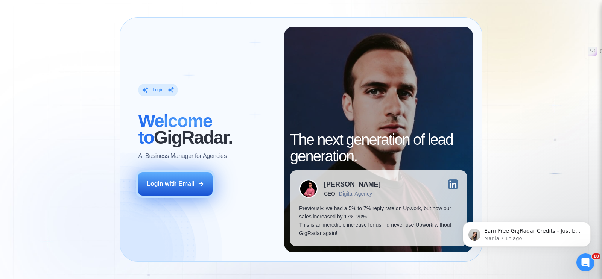
click at [166, 184] on div "Login with Email" at bounding box center [171, 184] width 48 height 8
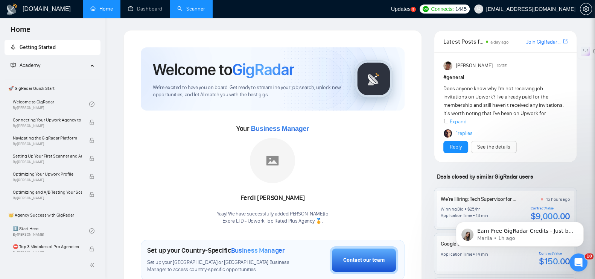
click at [179, 7] on link "Scanner" at bounding box center [191, 9] width 28 height 6
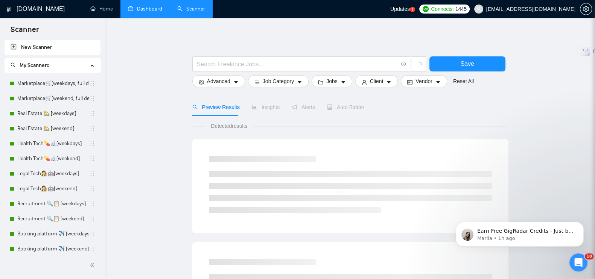
click at [149, 10] on link "Dashboard" at bounding box center [145, 9] width 34 height 6
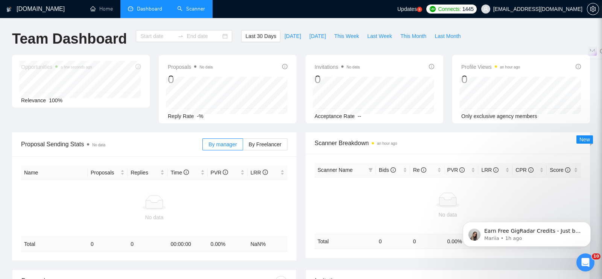
type input "[DATE]"
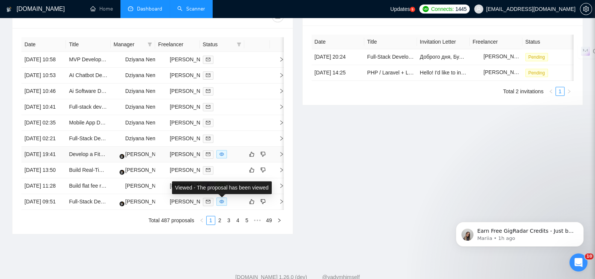
scroll to position [284, 0]
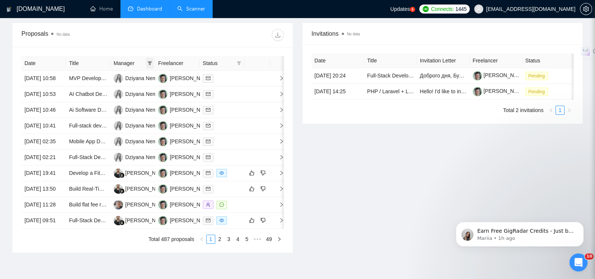
click at [150, 62] on icon "filter" at bounding box center [150, 63] width 4 height 4
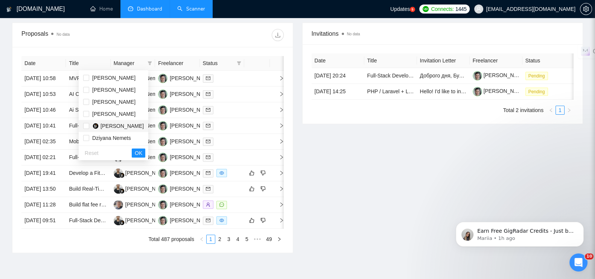
click at [114, 125] on span "[PERSON_NAME]" at bounding box center [121, 126] width 43 height 6
checkbox input "true"
click at [141, 149] on span "OK" at bounding box center [139, 153] width 8 height 8
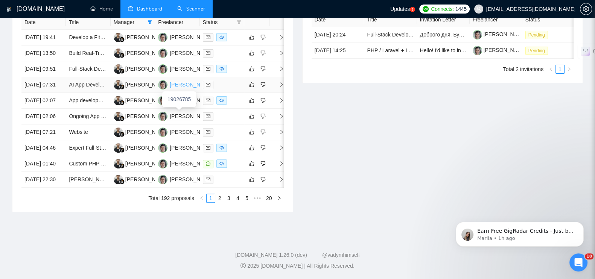
scroll to position [378, 0]
click at [220, 202] on link "2" at bounding box center [219, 198] width 8 height 8
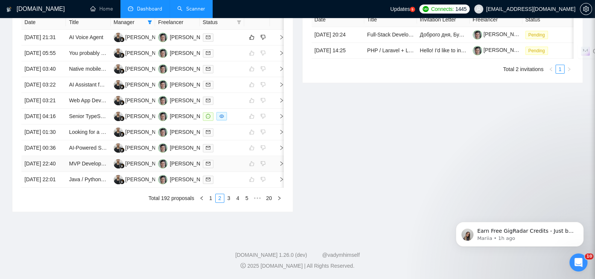
scroll to position [237, 0]
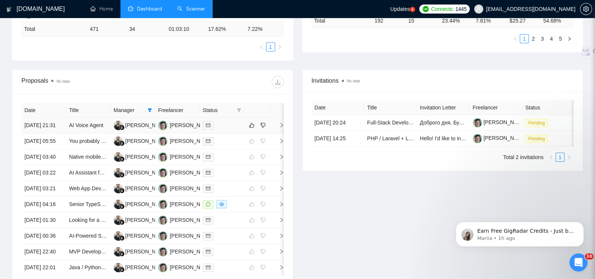
click at [280, 128] on icon "right" at bounding box center [281, 125] width 5 height 5
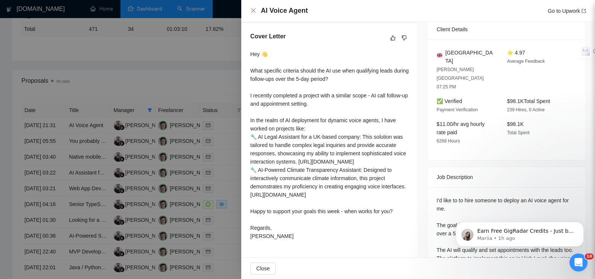
scroll to position [220, 0]
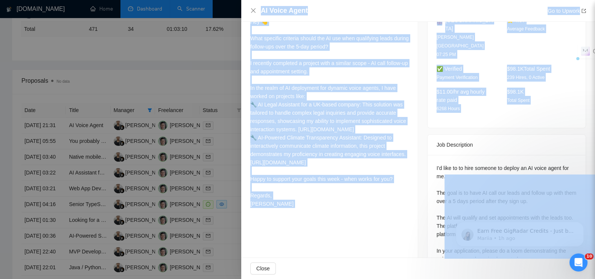
drag, startPoint x: 873, startPoint y: 291, endPoint x: 523, endPoint y: 201, distance: 361.0
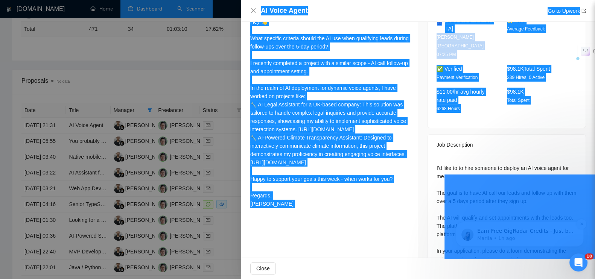
click at [583, 223] on icon "Dismiss notification" at bounding box center [581, 224] width 4 height 4
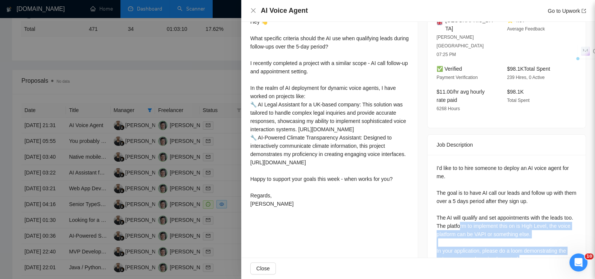
drag, startPoint x: 523, startPoint y: 230, endPoint x: 451, endPoint y: 158, distance: 102.4
click at [466, 196] on div "I'd like to to hire someone to deploy an AI voice agent for me. The goal is to …" at bounding box center [506, 213] width 140 height 99
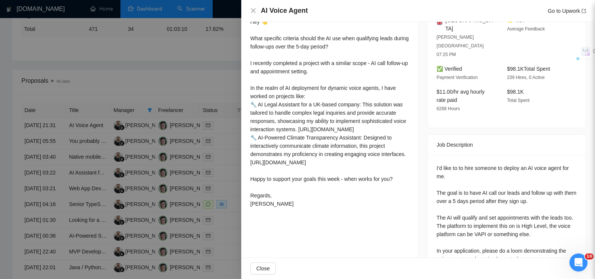
click at [427, 135] on div "Job Description" at bounding box center [506, 145] width 158 height 21
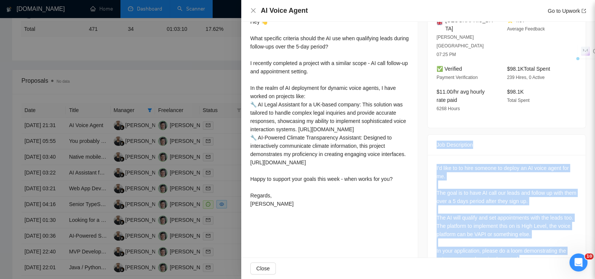
drag, startPoint x: 429, startPoint y: 118, endPoint x: 523, endPoint y: 231, distance: 147.2
click at [523, 231] on div "Job Description I'd like to to hire someone to deploy an AI voice agent for me.…" at bounding box center [506, 204] width 159 height 141
copy div "Job Description I'd like to to hire someone to deploy an AI voice agent for me.…"
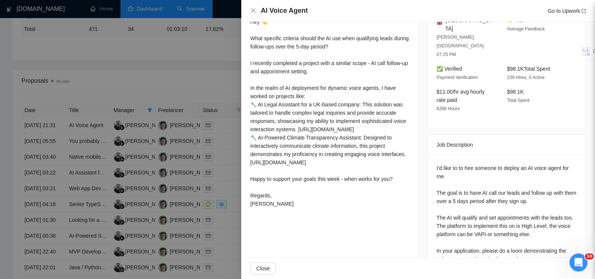
click at [190, 53] on div at bounding box center [297, 139] width 595 height 279
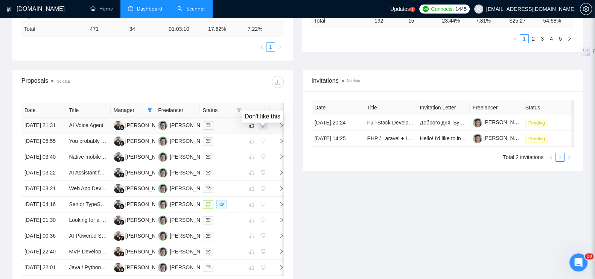
click at [264, 128] on icon "dislike" at bounding box center [262, 125] width 5 height 6
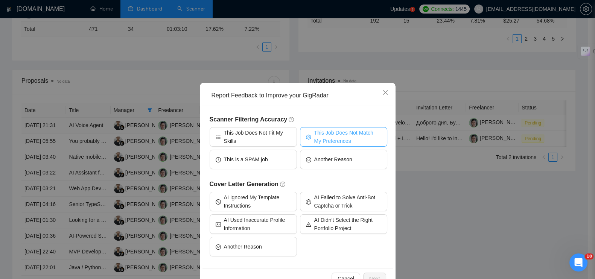
click at [322, 132] on span "This Job Does Not Match My Preferences" at bounding box center [347, 137] width 67 height 17
click at [370, 273] on button "Next" at bounding box center [374, 279] width 23 height 12
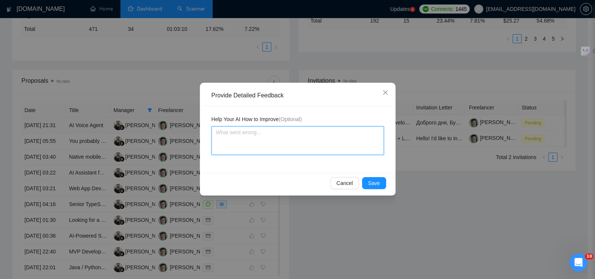
click at [260, 134] on textarea at bounding box center [297, 140] width 172 height 29
paste textarea "Запрос на демонстрацию уже реализованного AI-агента, что указывает на готовое р…"
type textarea "Запрос на демонстрацию уже реализованного AI-агента, что указывает на готовое р…"
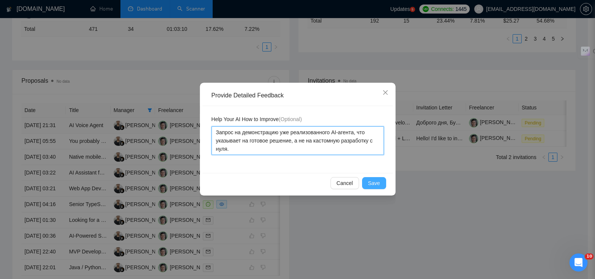
type textarea "Запрос на демонстрацию уже реализованного AI-агента, что указывает на готовое р…"
click at [375, 182] on span "Save" at bounding box center [374, 183] width 12 height 8
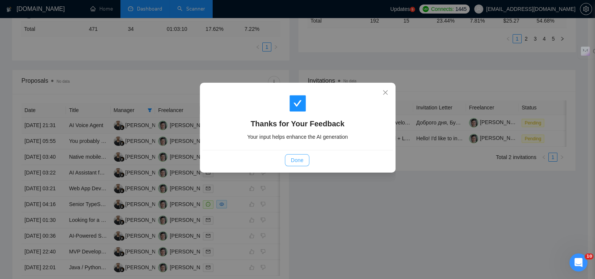
click at [303, 161] on span "Done" at bounding box center [297, 160] width 12 height 8
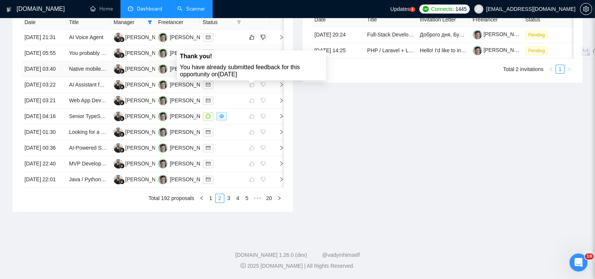
scroll to position [404, 0]
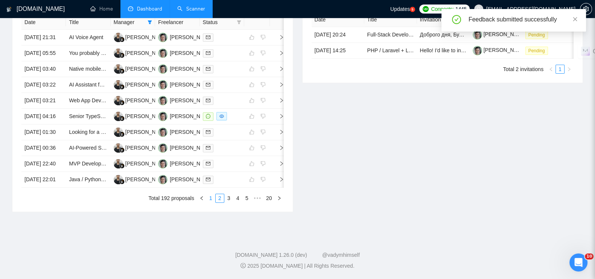
click at [210, 198] on link "1" at bounding box center [210, 198] width 8 height 8
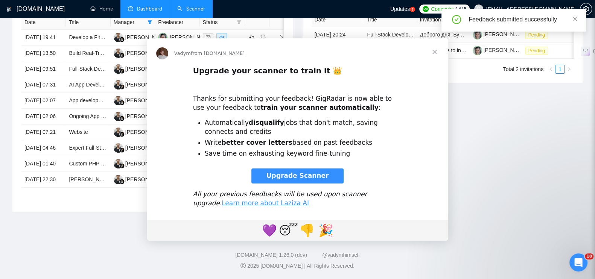
scroll to position [0, 0]
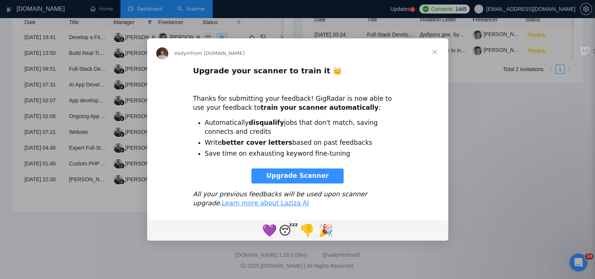
click at [432, 52] on span "Close" at bounding box center [434, 51] width 27 height 27
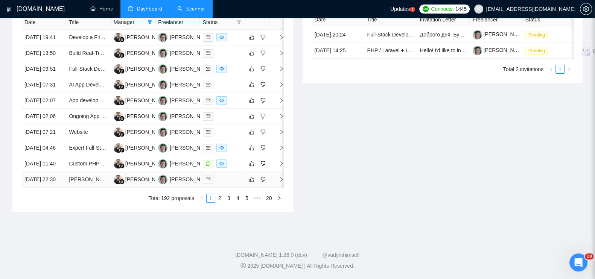
click at [279, 177] on icon "right" at bounding box center [281, 179] width 5 height 5
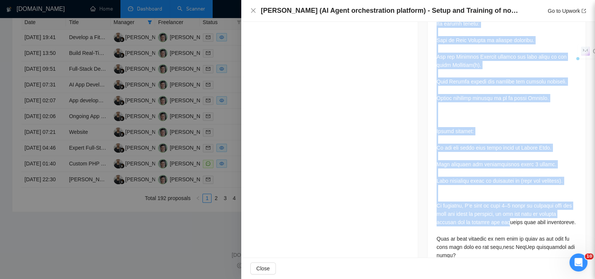
scroll to position [542, 0]
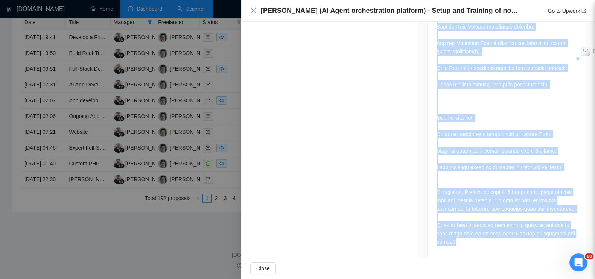
drag, startPoint x: 432, startPoint y: 107, endPoint x: 498, endPoint y: 240, distance: 148.2
click at [498, 240] on div "Job Description" at bounding box center [506, 26] width 159 height 464
copy div "Lor Ipsumdolors Amet’c adi elitsedd eiusm T’i utla et dolorem. Ali enim ad mi v…"
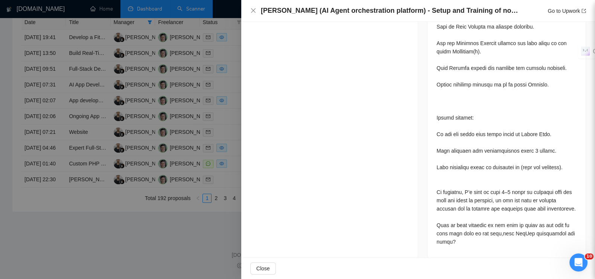
click at [186, 245] on div at bounding box center [297, 139] width 595 height 279
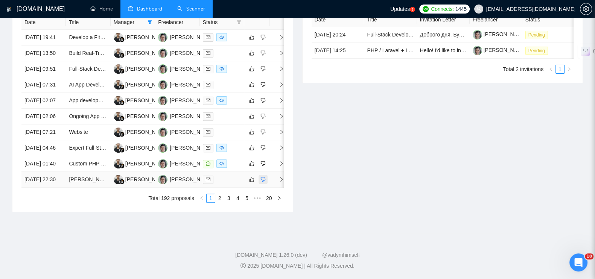
click at [263, 176] on icon "dislike" at bounding box center [262, 179] width 5 height 6
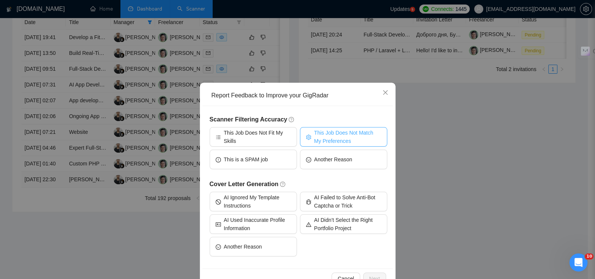
click at [322, 133] on span "This Job Does Not Match My Preferences" at bounding box center [347, 137] width 67 height 17
click at [370, 276] on span "Next" at bounding box center [374, 279] width 11 height 8
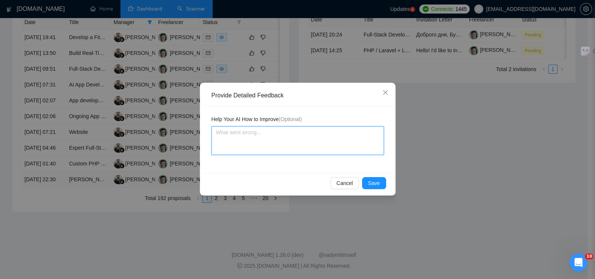
click at [280, 139] on textarea at bounding box center [297, 140] width 172 height 29
paste textarea "Это проект по построению виртуальной команды из AI-агентов в рамках готовой пла…"
type textarea "Это проект по построению виртуальной команды из AI-агентов в рамках готовой пла…"
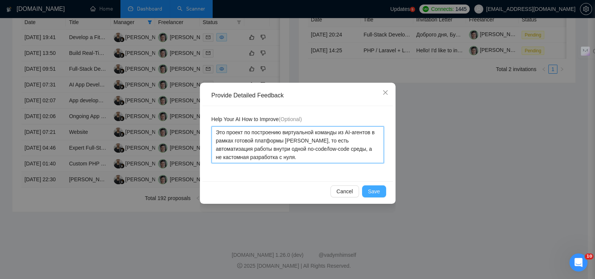
type textarea "Это проект по построению виртуальной команды из AI-агентов в рамках готовой пла…"
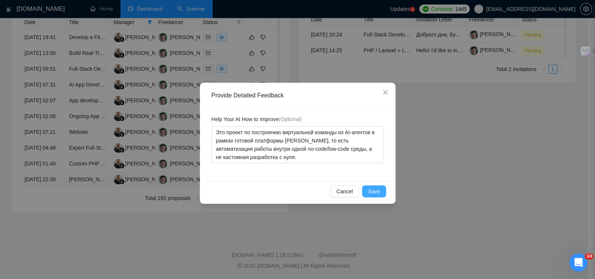
click at [373, 187] on span "Save" at bounding box center [374, 191] width 12 height 8
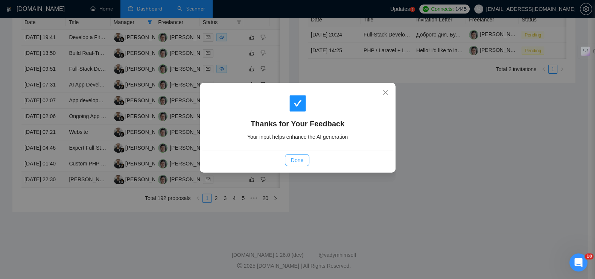
click at [297, 161] on span "Done" at bounding box center [297, 160] width 12 height 8
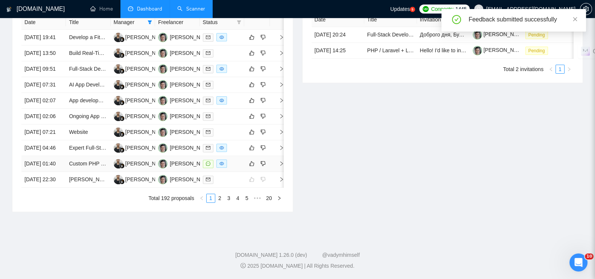
click at [279, 156] on td at bounding box center [277, 164] width 15 height 16
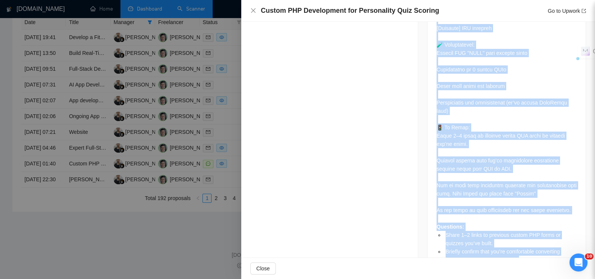
scroll to position [725, 0]
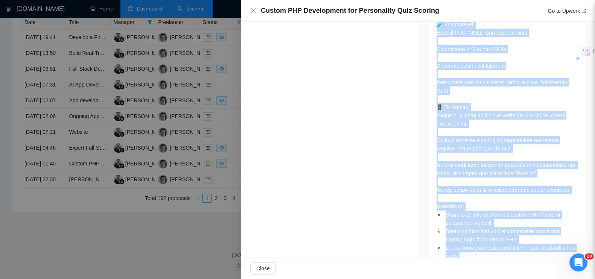
drag, startPoint x: 430, startPoint y: 67, endPoint x: 498, endPoint y: 226, distance: 173.0
copy div "Lor Ipsumdolors AME Consectet Adipis el Seddo Eiusmo Temporincid Utla (ETD) 📋 M…"
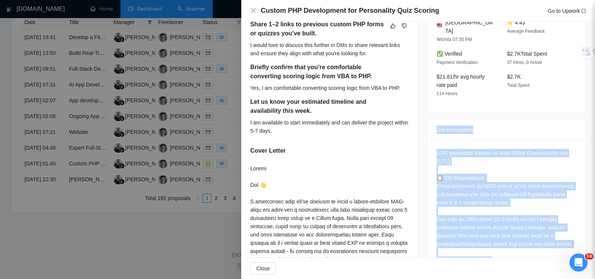
scroll to position [0, 0]
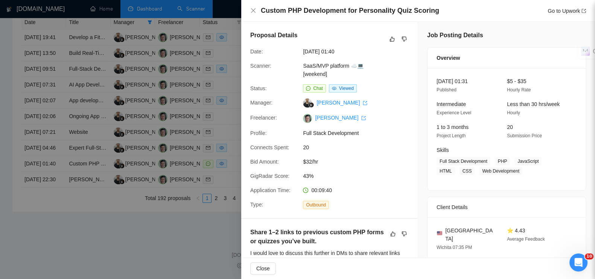
click at [413, 122] on div "Proposal Details Date: [DATE] 01:40 Scanner: SaaS/MVP platform ☁️💻 [weekend] St…" at bounding box center [329, 120] width 176 height 196
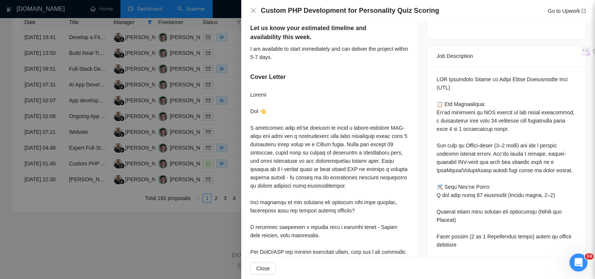
scroll to position [282, 0]
drag, startPoint x: 471, startPoint y: 103, endPoint x: 507, endPoint y: 102, distance: 35.8
copy div "n MVP version"
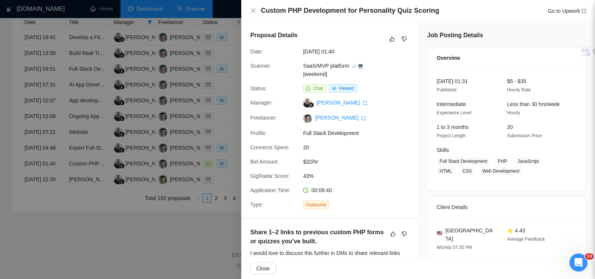
scroll to position [310, 0]
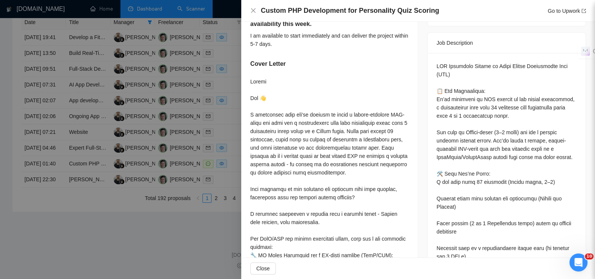
scroll to position [235, 0]
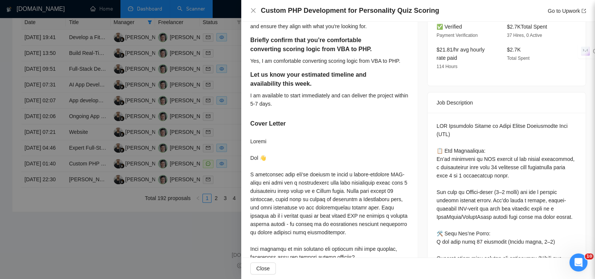
click at [155, 248] on div at bounding box center [297, 139] width 595 height 279
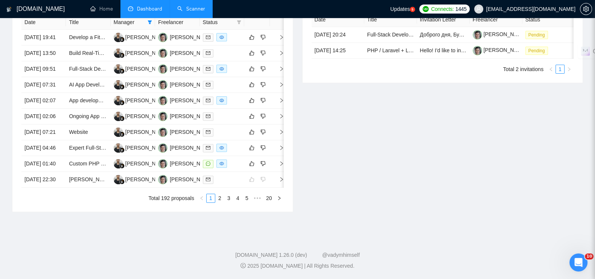
scroll to position [357, 0]
click at [279, 150] on icon "right" at bounding box center [281, 147] width 5 height 5
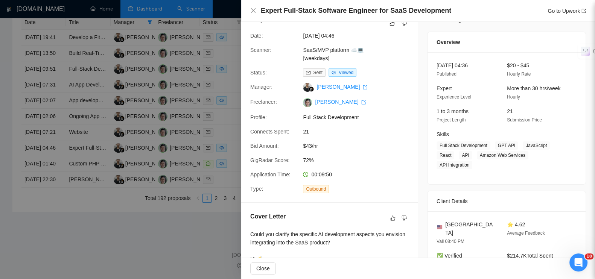
scroll to position [204, 0]
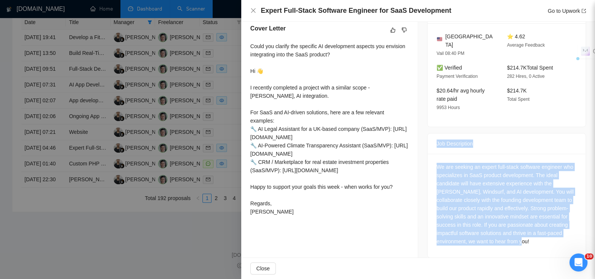
drag, startPoint x: 430, startPoint y: 132, endPoint x: 507, endPoint y: 231, distance: 125.2
click at [507, 231] on div "Job Description We are seeking an expert full-stack software engineer who speci…" at bounding box center [506, 195] width 159 height 125
copy div "Job Description We are seeking an expert full-stack software engineer who speci…"
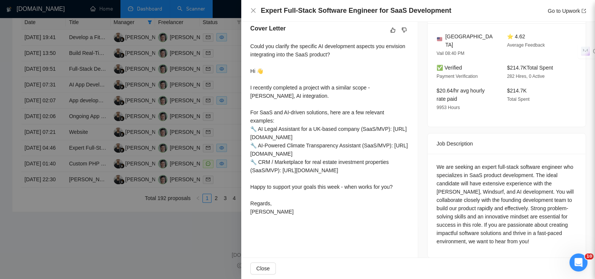
click at [154, 261] on div at bounding box center [297, 139] width 595 height 279
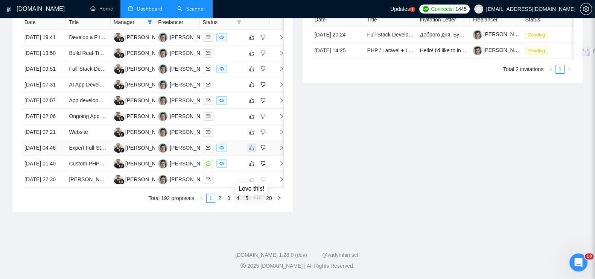
click at [255, 152] on button "button" at bounding box center [251, 147] width 9 height 9
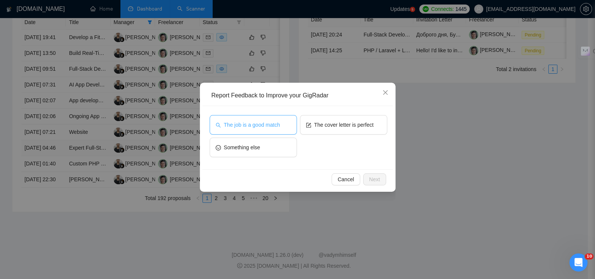
click at [259, 124] on span "The job is a good match" at bounding box center [252, 125] width 56 height 8
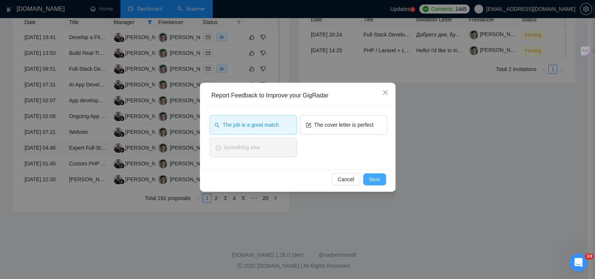
click at [372, 180] on span "Next" at bounding box center [374, 179] width 11 height 8
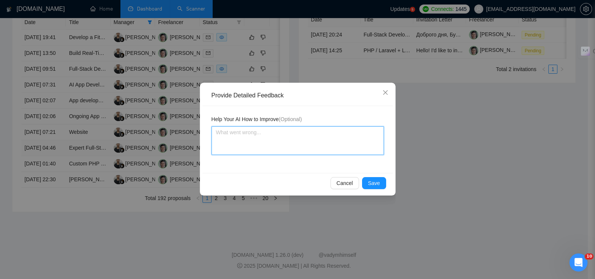
click at [301, 146] on textarea at bounding box center [297, 140] width 172 height 29
paste textarea "SaaS-продукт — в твоём ICP стартапы и малый/средний бизнес с SaaS решениями. ✅ …"
type textarea "SaaS-продукт — в твоём ICP стартапы и малый/средний бизнес с SaaS решениями. ✅ …"
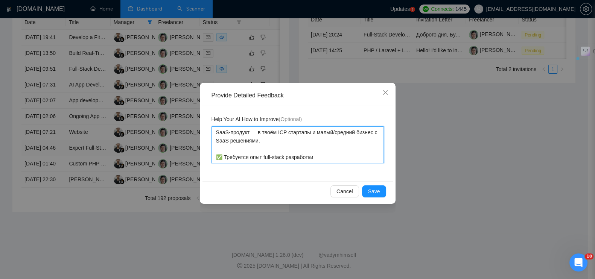
drag, startPoint x: 250, startPoint y: 130, endPoint x: 270, endPoint y: 142, distance: 22.9
click at [270, 142] on textarea "SaaS-продукт — в твоём ICP стартапы и малый/средний бизнес с SaaS решениями. ✅ …" at bounding box center [297, 144] width 172 height 37
type textarea "SaaS-продукт ✅ Требуется опыт full-stack разработки"
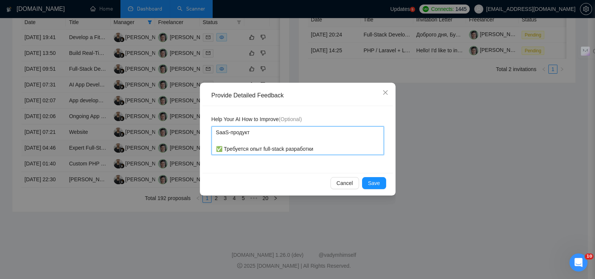
type textarea "SaaS-продукт. ✅ Требуется опыт full-stack разработки"
click at [226, 148] on textarea "SaaS-продукт. ✅ Требуется опыт full-stack разработки" at bounding box center [297, 140] width 172 height 29
click at [223, 146] on textarea "SaaS-продукт. ✅ Требуется опыт full-stack разработки" at bounding box center [297, 140] width 172 height 29
type textarea "SaaS-продукт. Требуется опыт full-stack разработки"
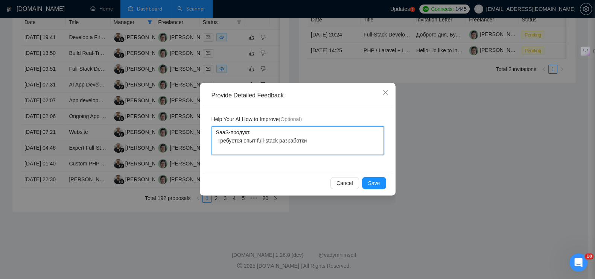
type textarea "SaaS-продукт. Требуется опыт full-stack разработки"
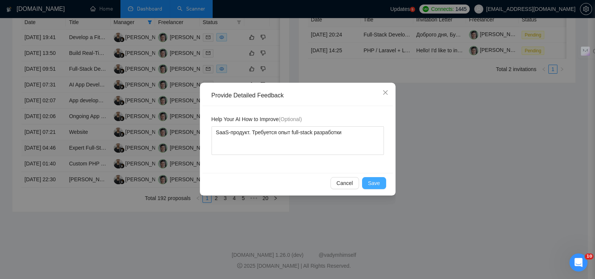
click at [376, 178] on button "Save" at bounding box center [374, 183] width 24 height 12
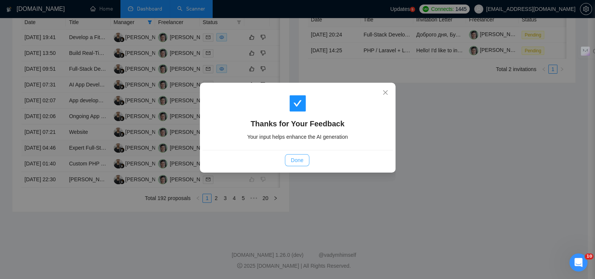
click at [294, 161] on span "Done" at bounding box center [297, 160] width 12 height 8
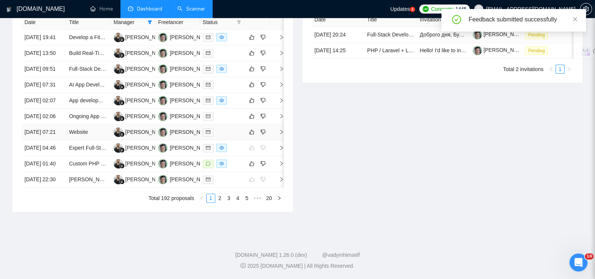
click at [280, 135] on icon "right" at bounding box center [281, 131] width 5 height 5
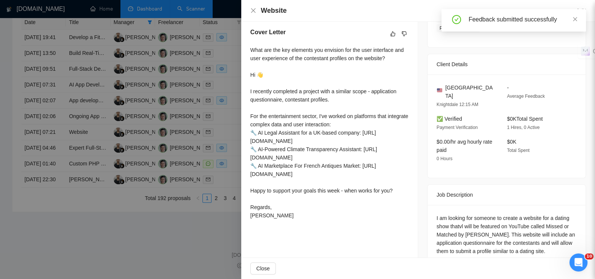
scroll to position [191, 0]
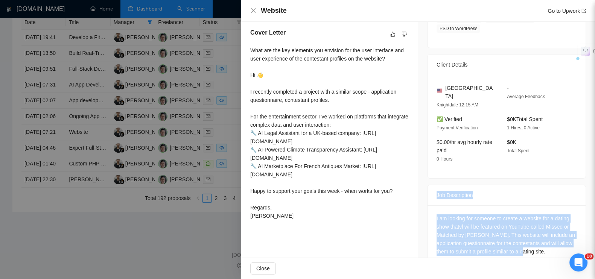
drag, startPoint x: 529, startPoint y: 236, endPoint x: 432, endPoint y: 171, distance: 116.7
click at [432, 185] on div "Job Description I am looking for someone to create a website for a dating show …" at bounding box center [506, 226] width 159 height 83
copy div "Job Description I am looking for someone to create a website for a dating show …"
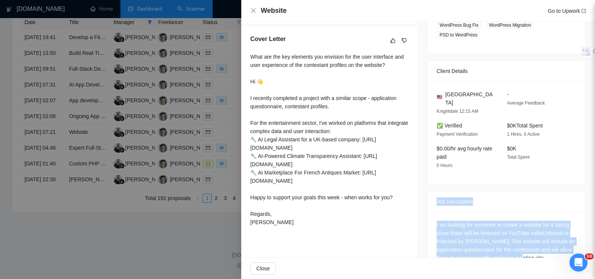
scroll to position [188, 0]
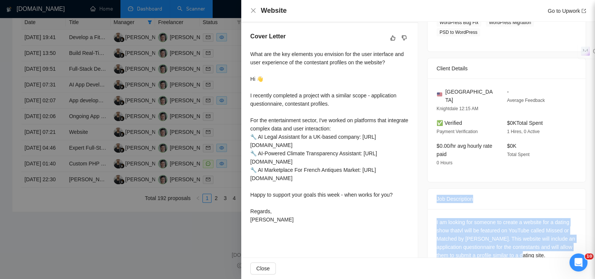
click at [472, 231] on div "I am looking for someone to create a website for a dating show thatvl will be f…" at bounding box center [506, 238] width 140 height 41
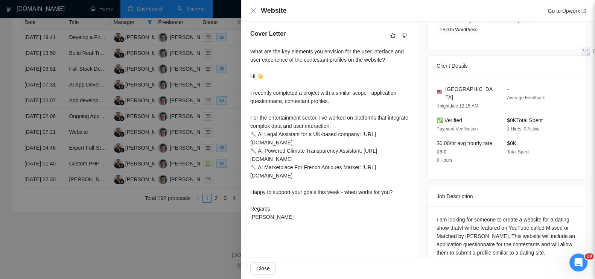
scroll to position [191, 0]
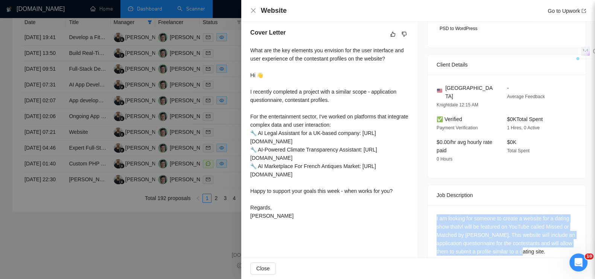
drag, startPoint x: 525, startPoint y: 234, endPoint x: 417, endPoint y: 201, distance: 112.5
click at [418, 201] on div "Job Posting Details Overview [DATE] 07:10 Published Unspecified Hourly Rate Int…" at bounding box center [506, 53] width 177 height 447
click at [482, 249] on div "Job Posting Details Overview [DATE] 07:10 Published Unspecified Hourly Rate Int…" at bounding box center [506, 53] width 177 height 447
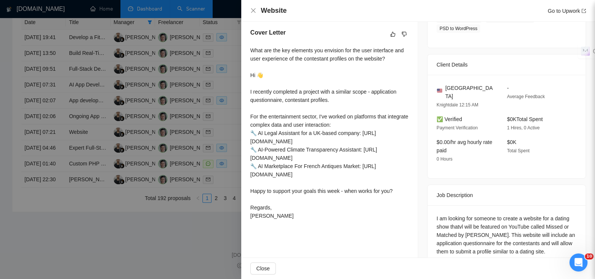
click at [487, 247] on div "I am looking for someone to create a website for a dating show thatvl will be f…" at bounding box center [506, 236] width 158 height 62
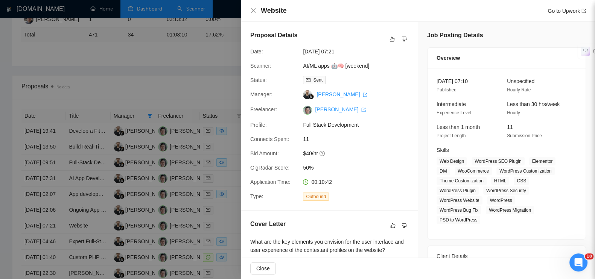
scroll to position [357, 0]
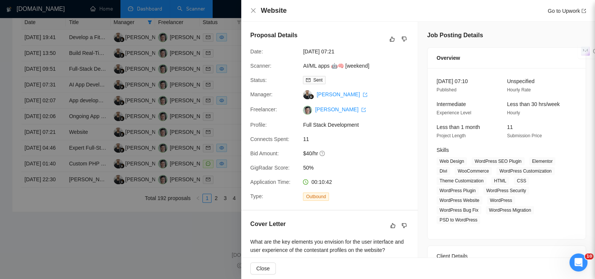
click at [94, 266] on div at bounding box center [297, 139] width 595 height 279
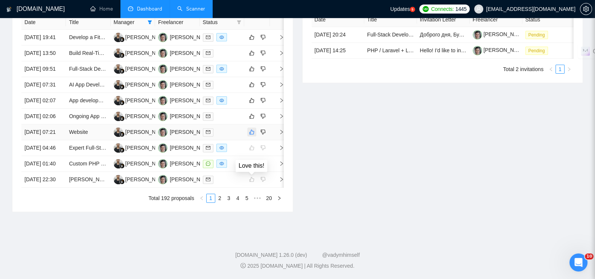
click at [249, 135] on icon "like" at bounding box center [251, 132] width 5 height 6
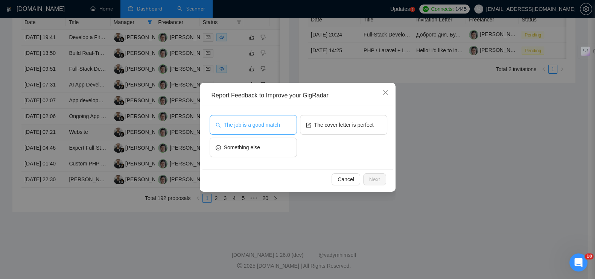
click at [258, 124] on span "The job is a good match" at bounding box center [252, 125] width 56 height 8
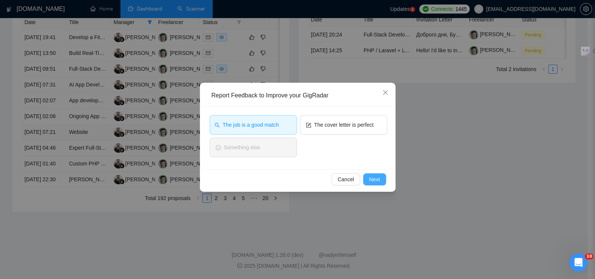
click at [375, 178] on span "Next" at bounding box center [374, 179] width 11 height 8
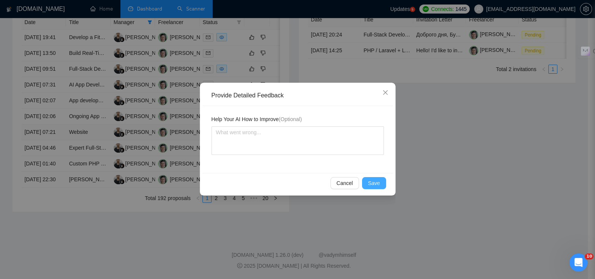
click at [375, 179] on span "Save" at bounding box center [374, 183] width 12 height 8
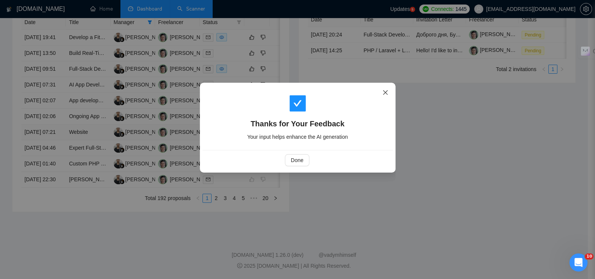
click at [384, 94] on icon "close" at bounding box center [385, 93] width 6 height 6
